Goal: Find specific page/section: Find specific page/section

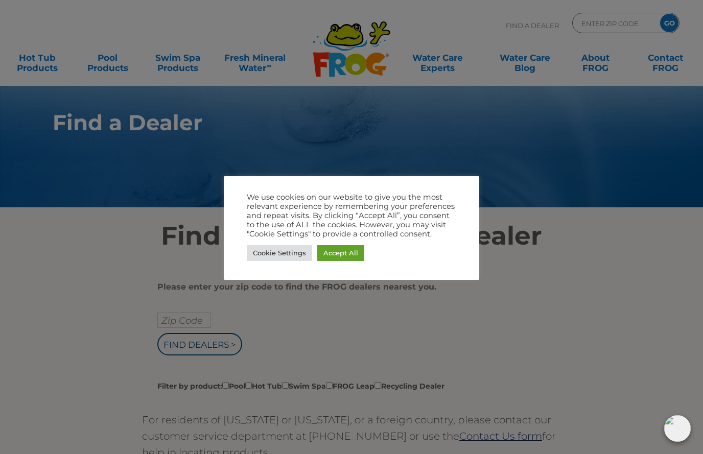
click at [485, 329] on div at bounding box center [351, 227] width 703 height 454
click at [284, 251] on link "Cookie Settings" at bounding box center [279, 253] width 65 height 16
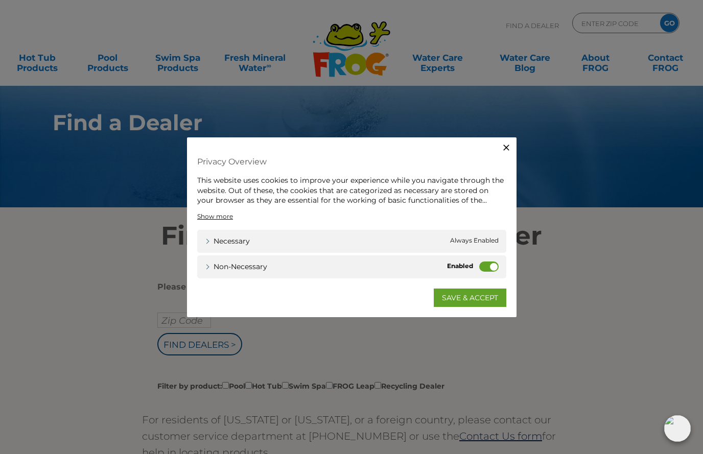
click at [485, 263] on label "Non-necessary" at bounding box center [488, 266] width 19 height 10
click at [0, 0] on input "Non-necessary" at bounding box center [0, 0] width 0 height 0
click at [462, 300] on link "SAVE & ACCEPT" at bounding box center [470, 297] width 73 height 18
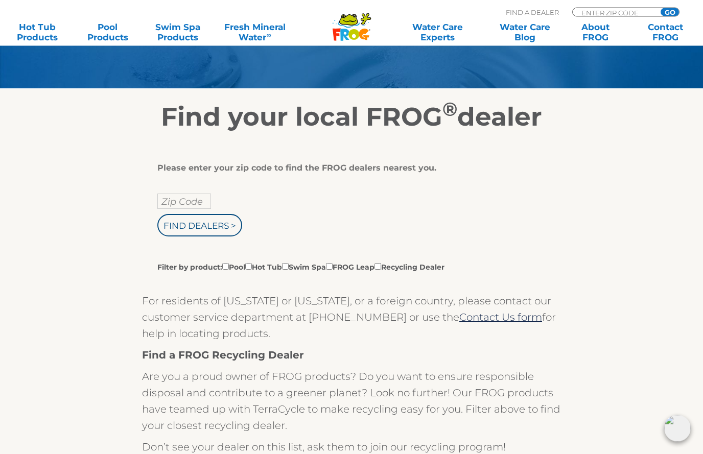
click at [175, 205] on input "Zip Code" at bounding box center [184, 201] width 54 height 15
type input "Zip Code"
click at [171, 209] on input "text" at bounding box center [184, 201] width 54 height 15
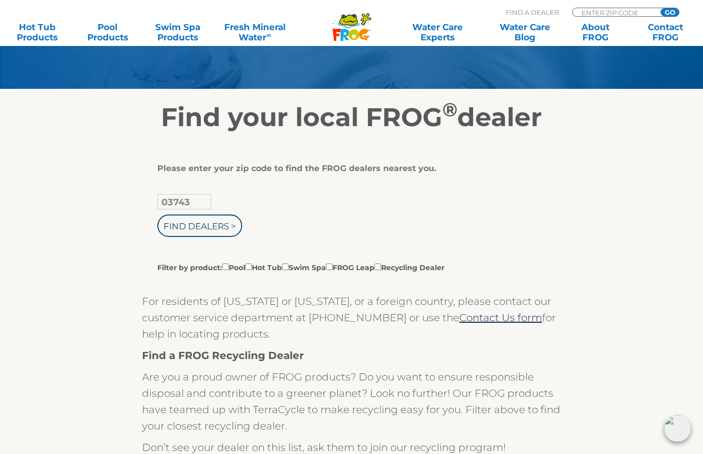
type input "03743"
click at [211, 227] on input "Find Dealers >" at bounding box center [199, 226] width 85 height 22
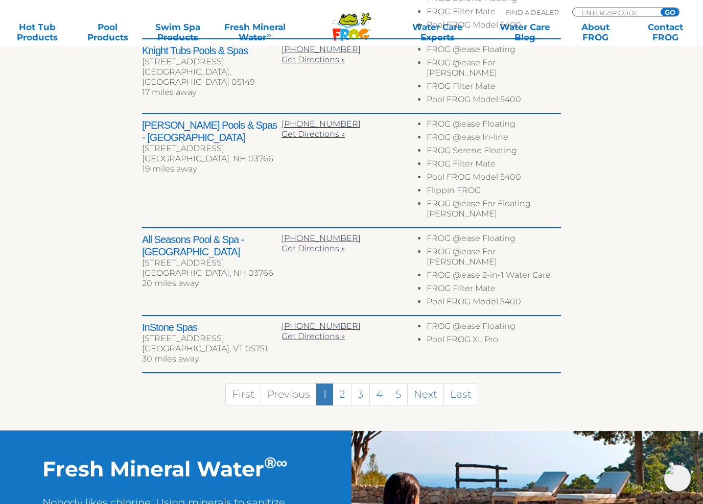
scroll to position [550, 0]
click at [344, 384] on link "2" at bounding box center [342, 395] width 19 height 22
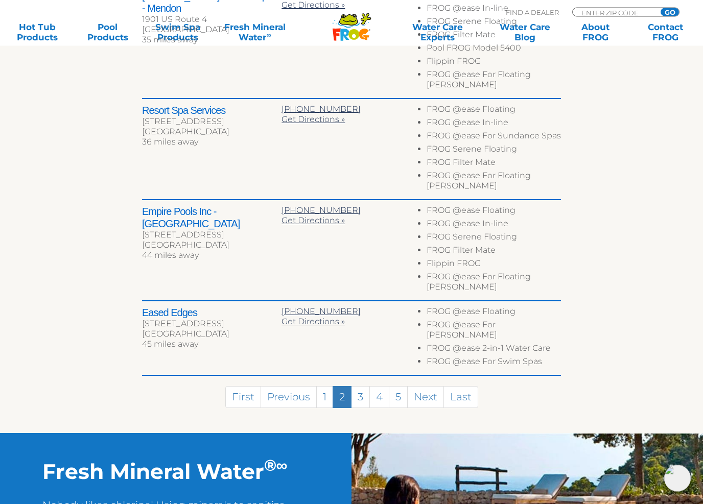
scroll to position [573, 0]
click at [366, 386] on link "3" at bounding box center [360, 397] width 19 height 22
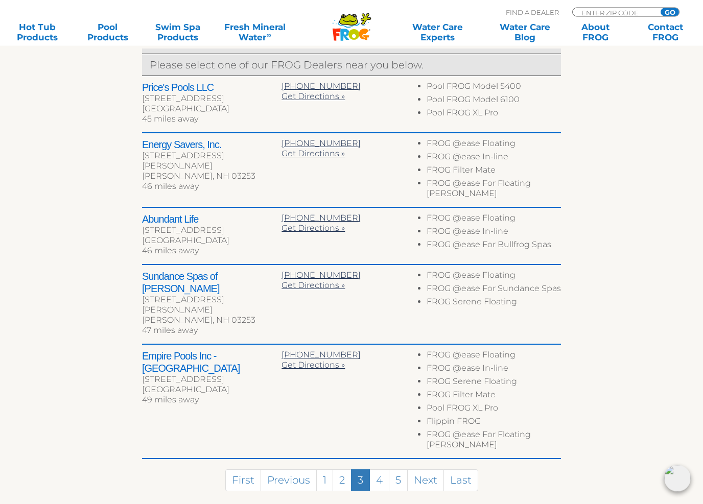
scroll to position [412, 0]
click at [378, 454] on link "4" at bounding box center [379, 480] width 20 height 22
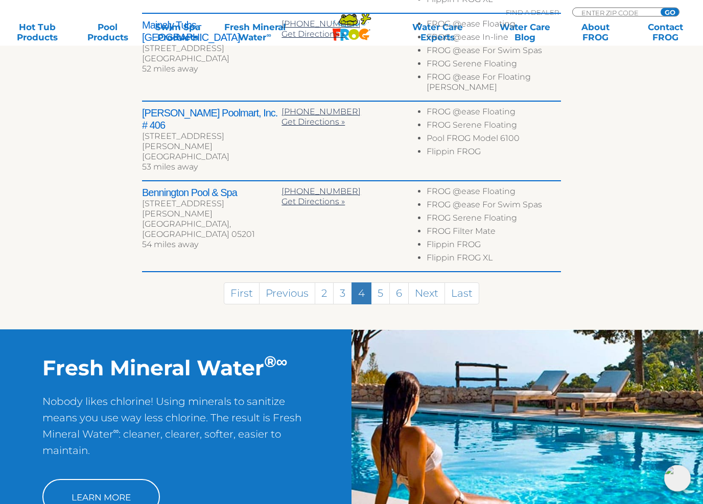
scroll to position [643, 0]
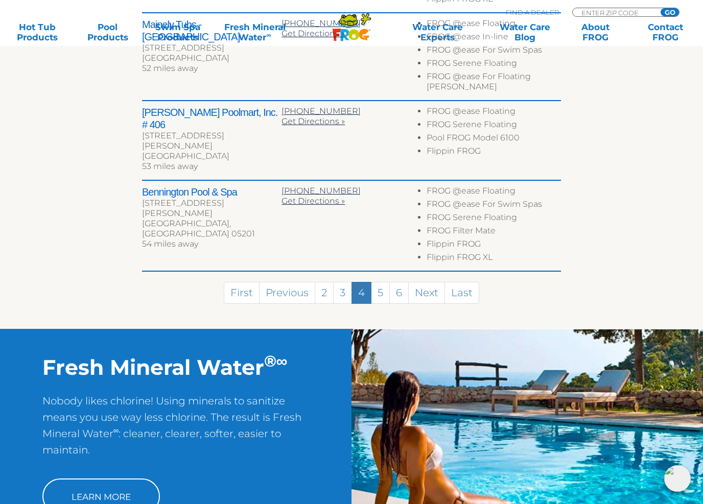
click at [381, 282] on link "5" at bounding box center [380, 293] width 19 height 22
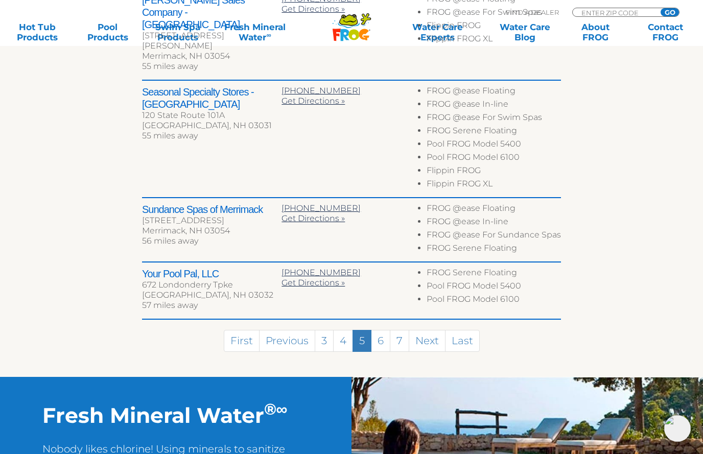
scroll to position [576, 0]
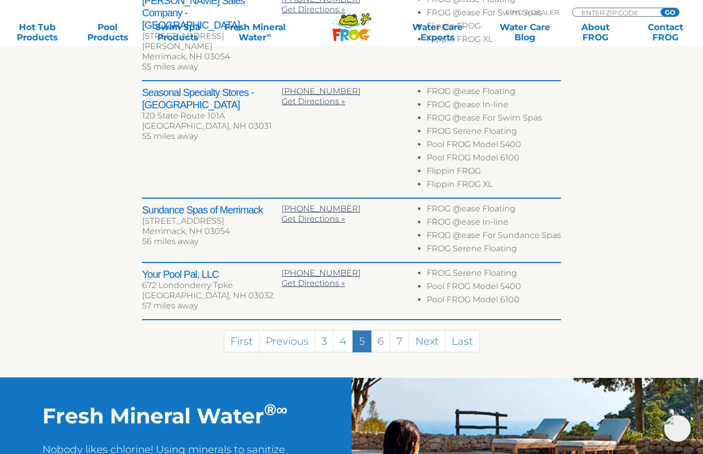
click at [383, 331] on link "6" at bounding box center [380, 342] width 19 height 22
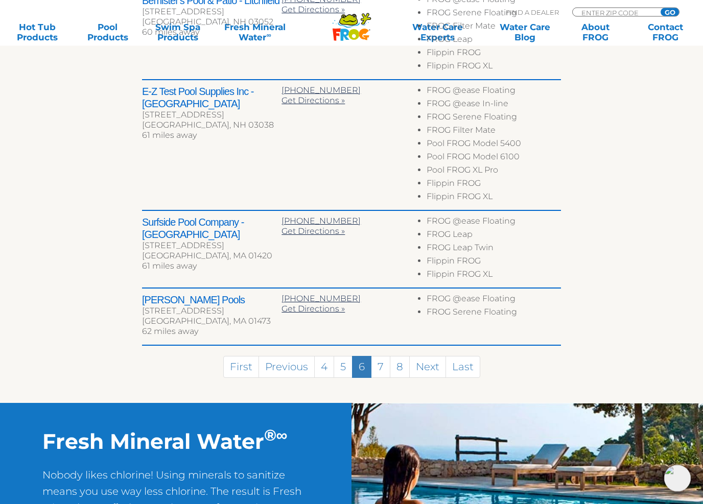
scroll to position [584, 0]
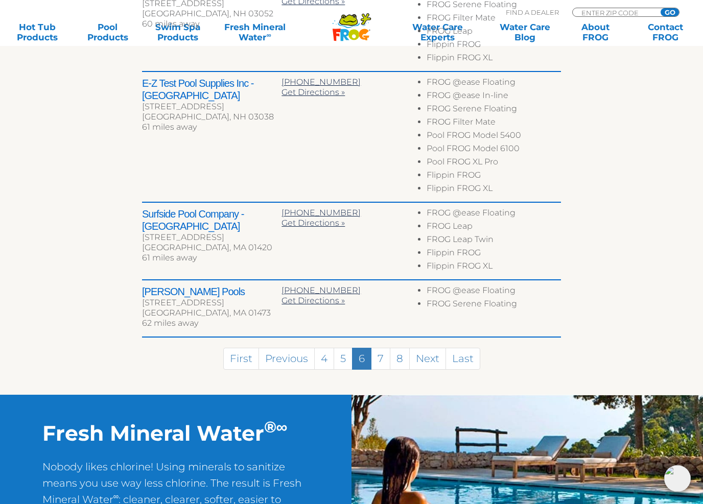
click at [383, 358] on link "7" at bounding box center [380, 359] width 19 height 22
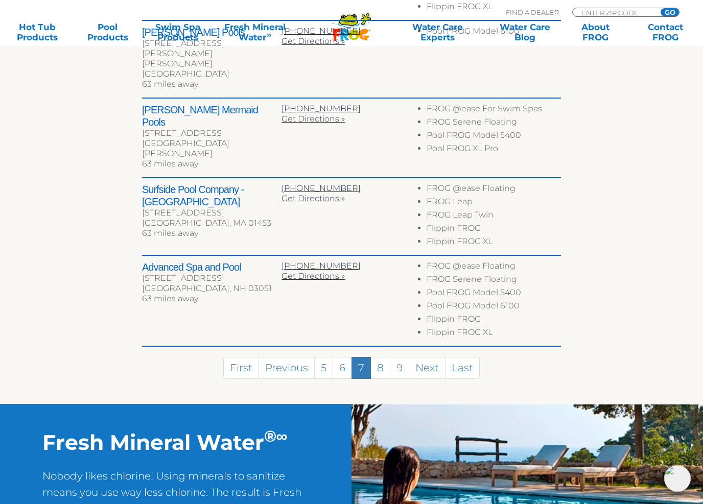
click at [383, 357] on link "8" at bounding box center [380, 368] width 20 height 22
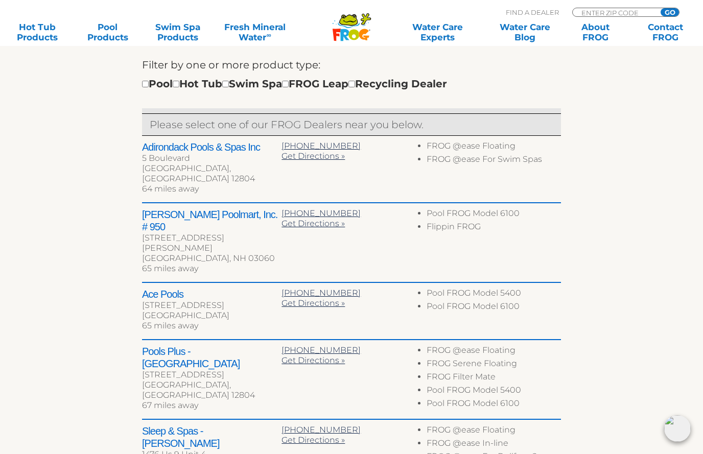
scroll to position [342, 0]
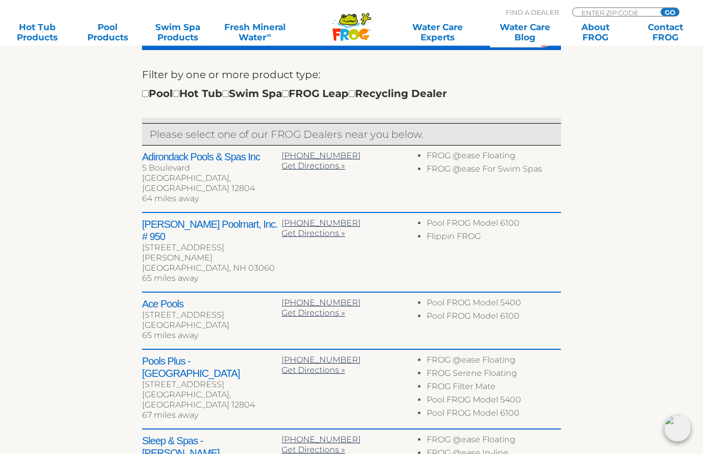
click at [145, 97] on input "checkbox" at bounding box center [145, 94] width 7 height 7
checkbox input "true"
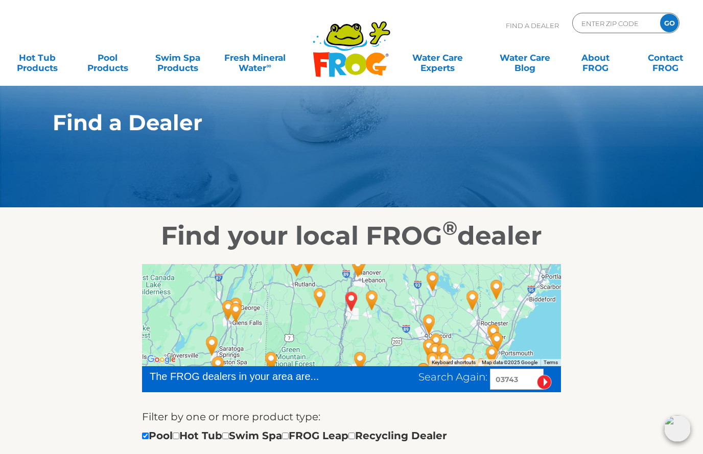
click at [18, 1] on div ".st130{clip-path:url(#SVGID_2_);fill-rule:evenodd;clip-rule:evenodd;fill:#C3CC0…" at bounding box center [351, 43] width 683 height 86
click at [110, 60] on link "Pool Products" at bounding box center [107, 58] width 55 height 20
